Goal: Task Accomplishment & Management: Manage account settings

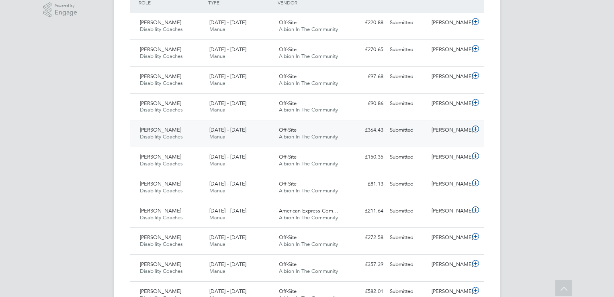
click at [169, 137] on span "Disability Coaches" at bounding box center [161, 136] width 43 height 7
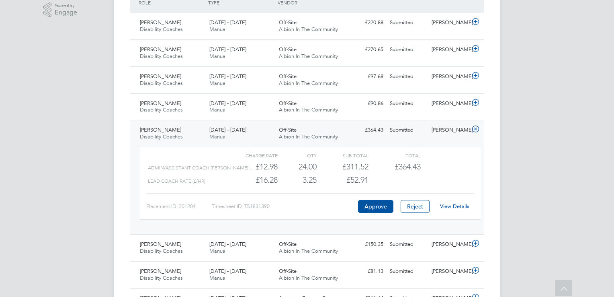
click at [446, 201] on div "View Details" at bounding box center [454, 206] width 39 height 13
click at [458, 203] on link "View Details" at bounding box center [454, 206] width 29 height 7
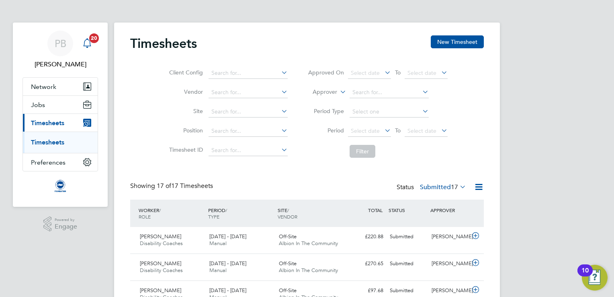
click at [91, 41] on span "20" at bounding box center [94, 38] width 10 height 10
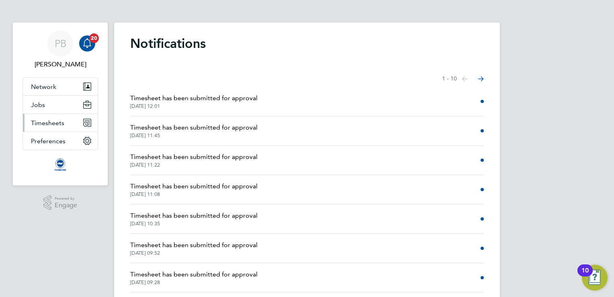
click at [45, 123] on span "Timesheets" at bounding box center [47, 123] width 33 height 8
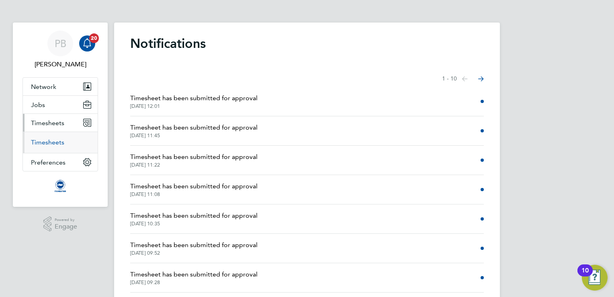
click at [57, 142] on link "Timesheets" at bounding box center [47, 142] width 33 height 8
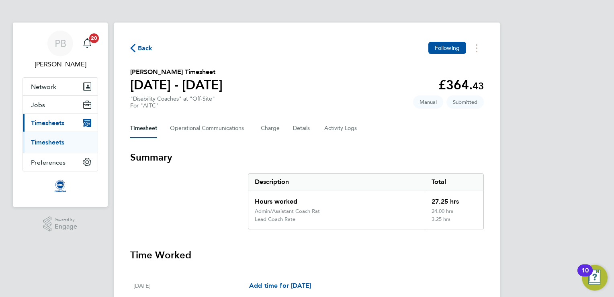
click at [141, 47] on span "Back" at bounding box center [145, 48] width 15 height 10
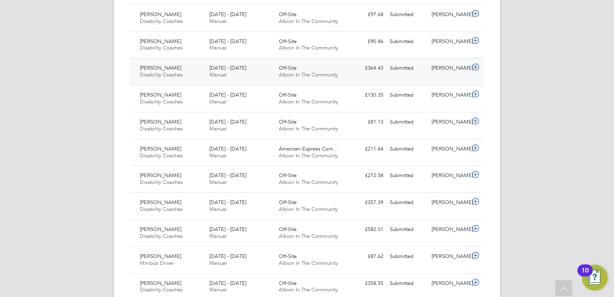
click at [170, 83] on div "Jack Cooper Disability Coaches 1 - 30 Sep 2025 1 - 30 Sep 2025 Manual Off-Site …" at bounding box center [307, 71] width 354 height 27
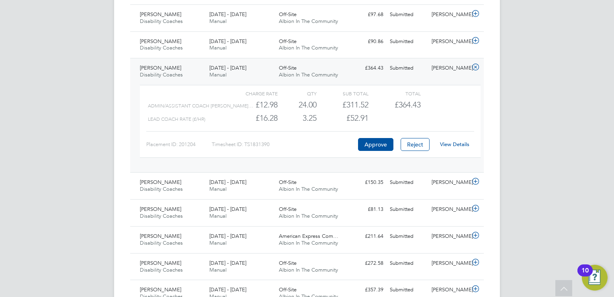
click at [456, 145] on link "View Details" at bounding box center [454, 144] width 29 height 7
